Goal: Navigation & Orientation: Find specific page/section

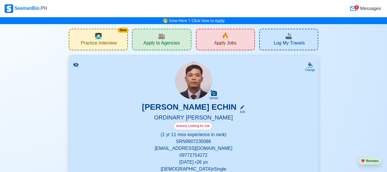
click at [373, 9] on span "Messages" at bounding box center [370, 8] width 22 height 7
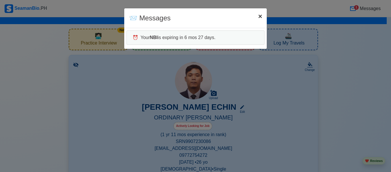
click at [259, 17] on span "×" at bounding box center [261, 16] width 4 height 8
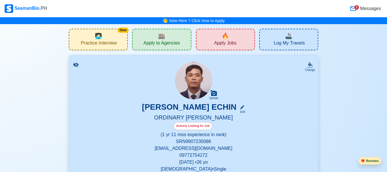
click at [371, 161] on button "❤️ Reviews" at bounding box center [370, 161] width 23 height 8
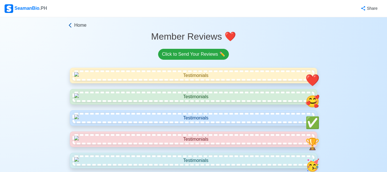
click at [81, 26] on span "Home" at bounding box center [80, 25] width 12 height 7
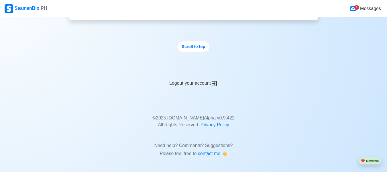
scroll to position [1505, 0]
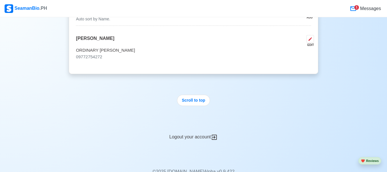
click at [208, 140] on div "Logout your account" at bounding box center [194, 133] width 250 height 14
